Goal: Task Accomplishment & Management: Manage account settings

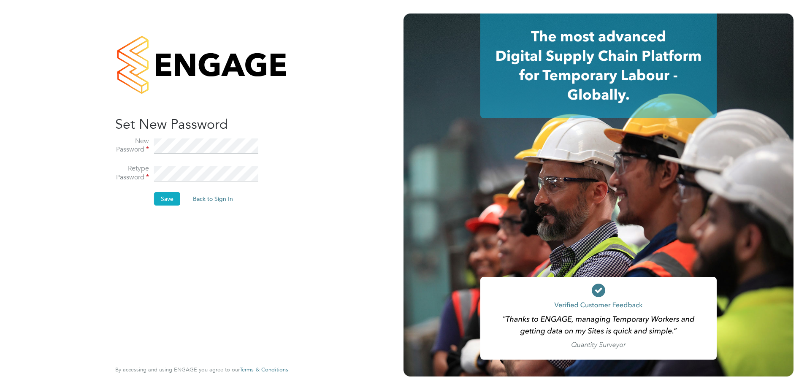
click at [159, 201] on button "Save" at bounding box center [167, 198] width 26 height 13
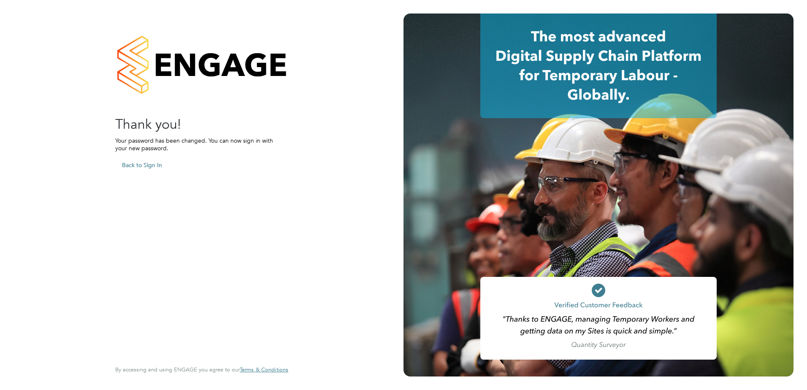
click at [158, 166] on button "Back to Sign In" at bounding box center [142, 164] width 54 height 13
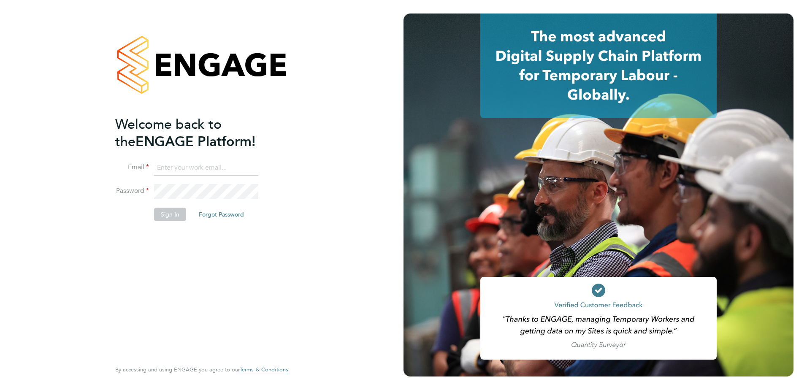
type input "ross.claydon@vistry.co.uk"
click at [175, 216] on button "Sign In" at bounding box center [170, 214] width 32 height 13
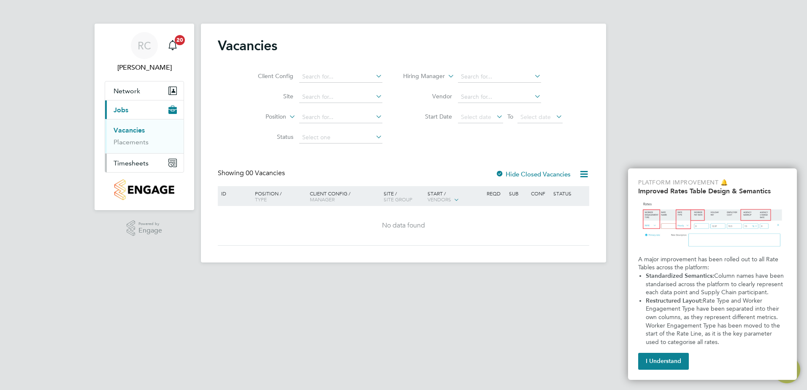
click at [140, 158] on button "Timesheets" at bounding box center [144, 163] width 78 height 19
click at [646, 353] on button "I Understand" at bounding box center [663, 361] width 51 height 17
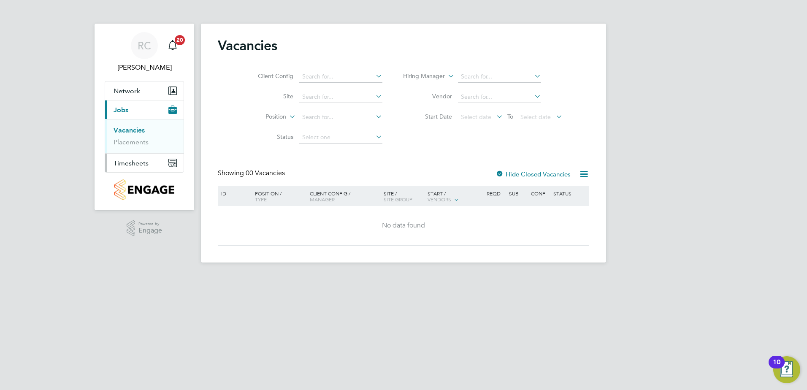
click at [139, 167] on button "Timesheets" at bounding box center [144, 163] width 78 height 19
click at [133, 147] on link "Timesheets" at bounding box center [130, 149] width 35 height 8
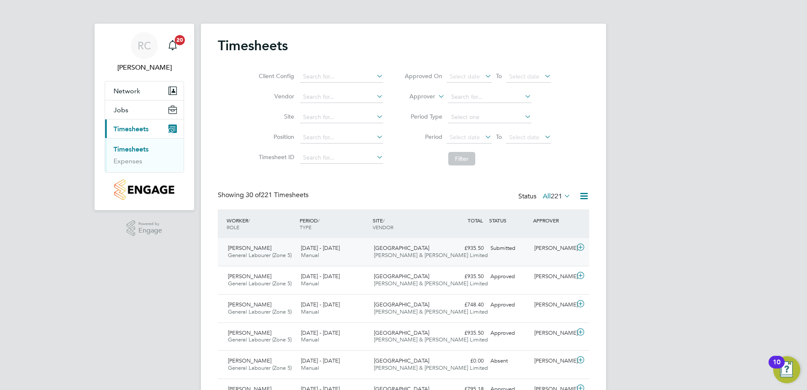
click at [524, 247] on div "Submitted" at bounding box center [509, 248] width 44 height 14
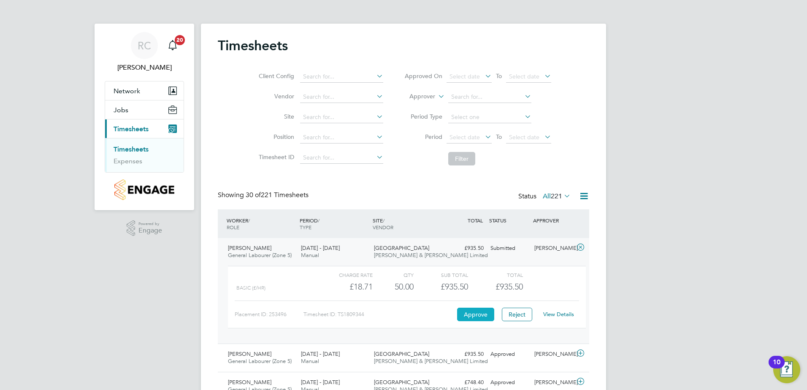
click at [471, 311] on button "Approve" at bounding box center [475, 314] width 37 height 13
click at [579, 245] on icon at bounding box center [580, 247] width 11 height 7
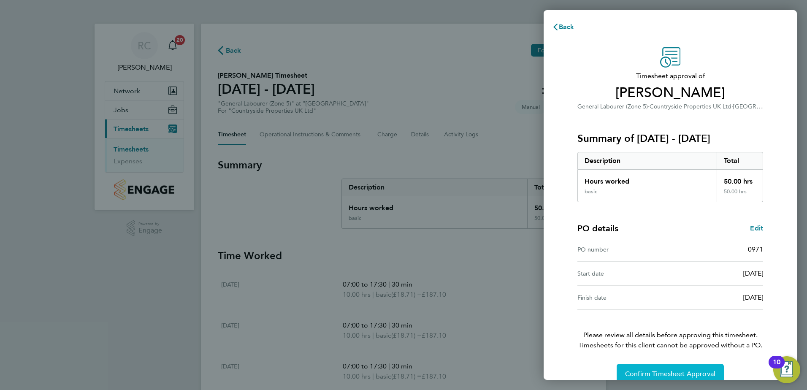
click at [649, 367] on button "Confirm Timesheet Approval" at bounding box center [669, 374] width 107 height 20
